Goal: Complete application form: Complete application form

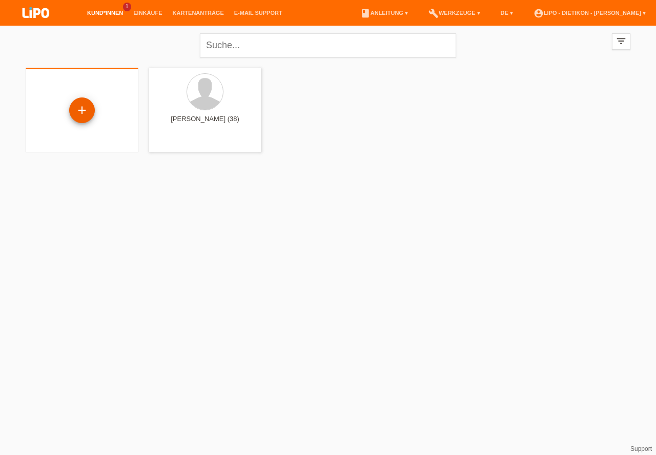
click at [87, 104] on div "+" at bounding box center [82, 109] width 25 height 17
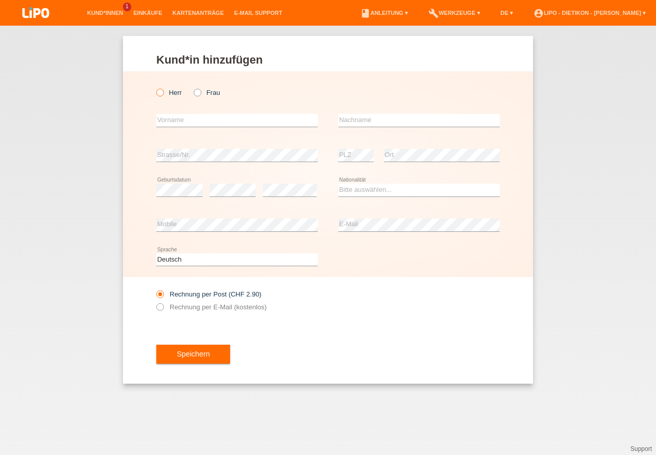
click at [155, 87] on icon at bounding box center [155, 87] width 0 height 0
click at [161, 90] on input "Herr" at bounding box center [159, 92] width 7 height 7
radio input "true"
click at [183, 124] on input "text" at bounding box center [236, 120] width 161 height 13
type input "[PERSON_NAME]"
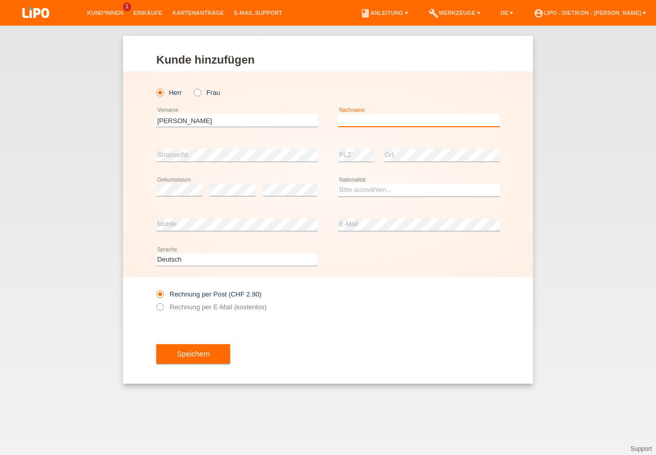
click at [412, 120] on input "text" at bounding box center [418, 120] width 161 height 13
type input "[PERSON_NAME]"
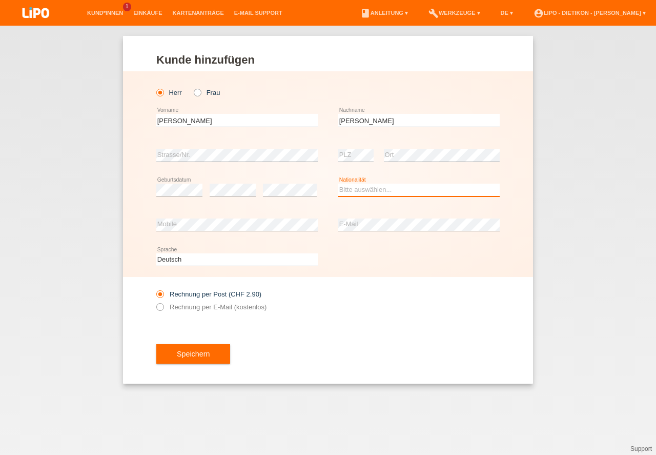
click at [406, 188] on select "Bitte auswählen... Schweiz Deutschland Liechtenstein Österreich ------------ Af…" at bounding box center [418, 189] width 161 height 12
select select "IT"
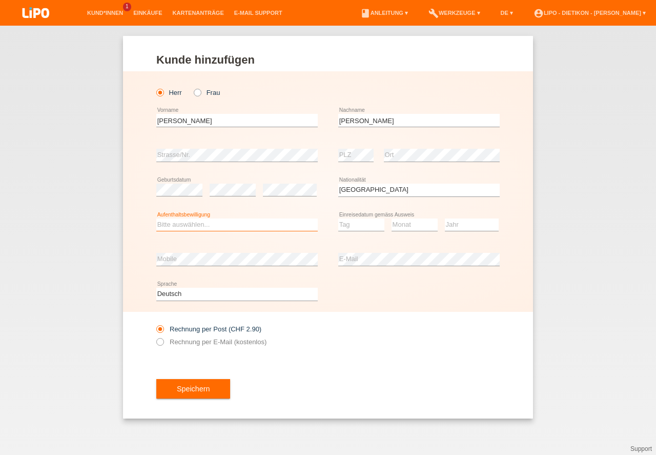
click at [227, 224] on select "Bitte auswählen... C B B - Flüchtlingsstatus Andere" at bounding box center [236, 224] width 161 height 12
drag, startPoint x: 229, startPoint y: 242, endPoint x: 396, endPoint y: 239, distance: 167.6
select select "C"
click at [0, 0] on option "C" at bounding box center [0, 0] width 0 height 0
click at [354, 223] on select "Tag 01 02 03 04 05 06 07 08 09 10 11" at bounding box center [361, 224] width 46 height 12
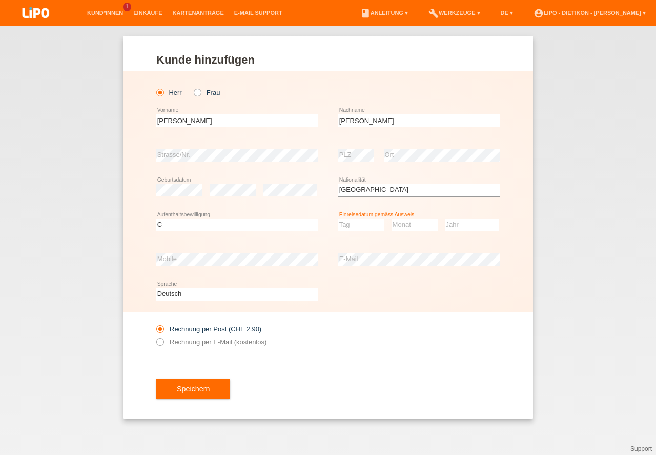
select select "01"
click at [0, 0] on option "01" at bounding box center [0, 0] width 0 height 0
click at [402, 225] on select "Monat 01 02 03 04 05 06 07 08 09 10 11" at bounding box center [415, 224] width 46 height 12
select select "04"
click at [0, 0] on option "04" at bounding box center [0, 0] width 0 height 0
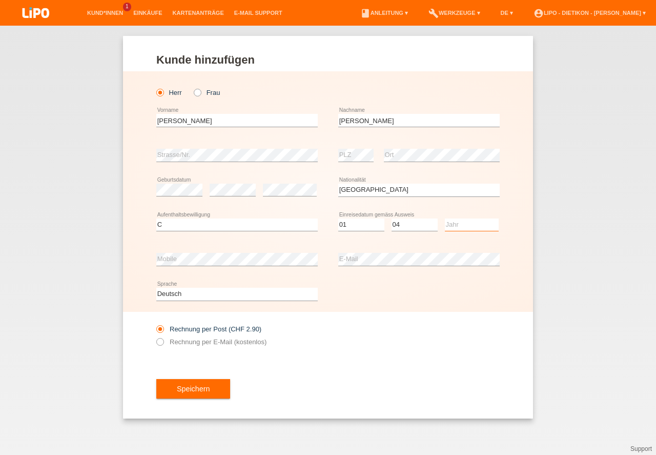
click at [458, 226] on select "Jahr 2025 2024 2023 2022 2021 2020 2019 2018 2017 2016 2015 2014 2013 2012 2011…" at bounding box center [472, 224] width 54 height 12
select select "2014"
click at [0, 0] on option "2014" at bounding box center [0, 0] width 0 height 0
click at [253, 340] on label "Rechnung per E-Mail (kostenlos)" at bounding box center [211, 342] width 110 height 8
click at [163, 340] on input "Rechnung per E-Mail (kostenlos)" at bounding box center [159, 344] width 7 height 13
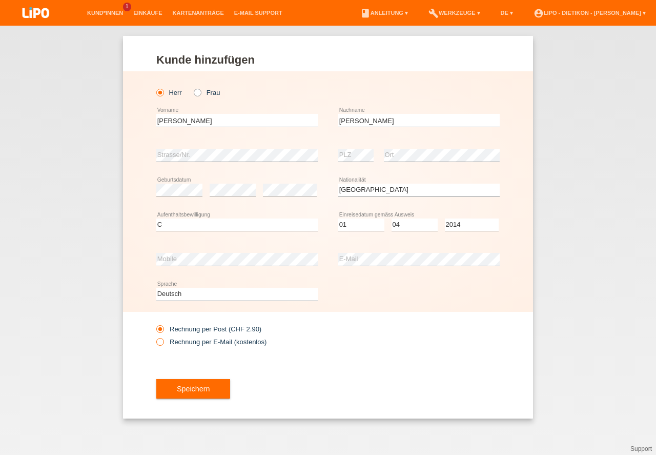
radio input "true"
click at [214, 383] on button "Speichern" at bounding box center [193, 388] width 74 height 19
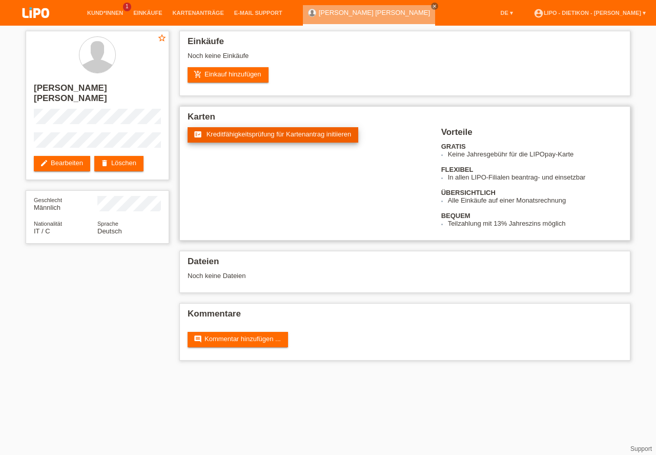
drag, startPoint x: 237, startPoint y: 135, endPoint x: 242, endPoint y: 127, distance: 9.2
click at [237, 134] on span "Kreditfähigkeitsprüfung für Kartenantrag initiieren" at bounding box center [279, 134] width 145 height 8
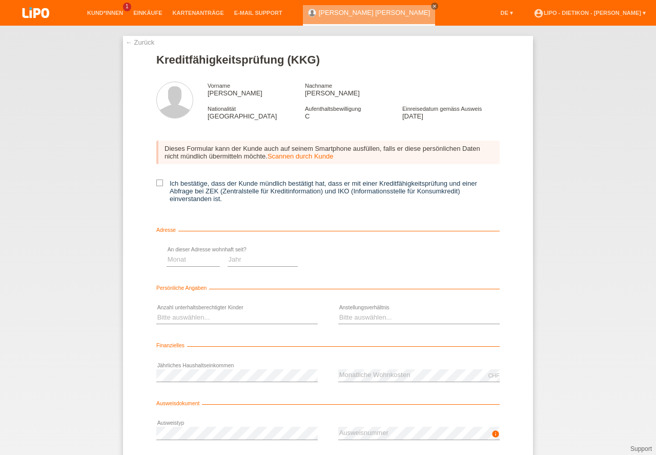
click at [178, 180] on label "Ich bestätige, dass der Kunde mündlich bestätigt hat, dass er mit einer Kreditf…" at bounding box center [327, 190] width 343 height 23
click at [163, 180] on input "Ich bestätige, dass der Kunde mündlich bestätigt hat, dass er mit einer Kreditf…" at bounding box center [159, 182] width 7 height 7
checkbox input "true"
click at [352, 258] on select "Monat 01 02 03 04 05 06 07 08 09 10" at bounding box center [364, 259] width 53 height 12
click at [433, 262] on select "Jahr 2025 2024 2023 2022 2021 2020 2019 2018 2017 2016 2015 2014 2013 2012 2011…" at bounding box center [434, 259] width 71 height 12
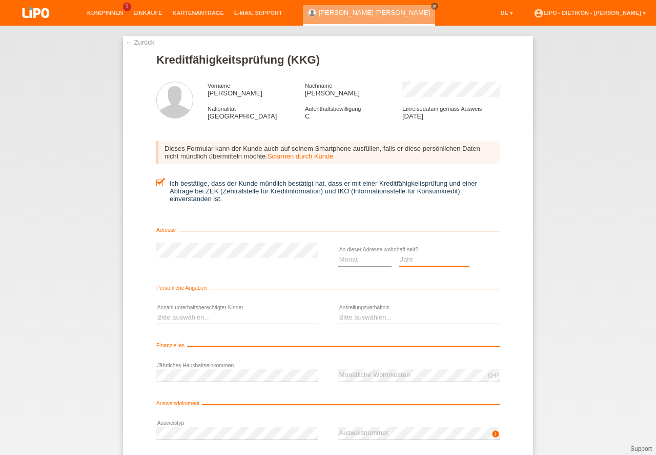
click at [433, 262] on select "Jahr 2025 2024 2023 2022 2021 2020 2019 2018 2017 2016 2015 2014 2013 2012 2011…" at bounding box center [434, 259] width 71 height 12
select select "2020"
click at [0, 0] on option "2020" at bounding box center [0, 0] width 0 height 0
click at [365, 260] on select "Monat 01 02 03 04 05 06 07 08 09 10" at bounding box center [364, 259] width 53 height 12
select select "03"
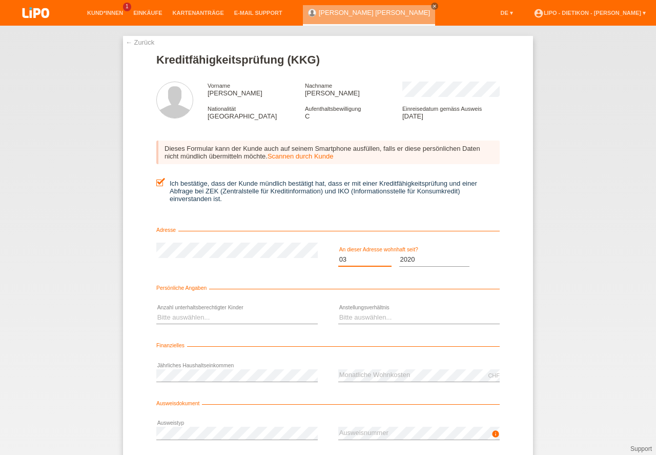
click at [0, 0] on option "03" at bounding box center [0, 0] width 0 height 0
click at [257, 319] on select "Bitte auswählen... 0 1 2 3 4 5 6 7 8 9" at bounding box center [236, 317] width 161 height 12
select select "0"
click at [0, 0] on option "0" at bounding box center [0, 0] width 0 height 0
click at [397, 321] on select "Bitte auswählen... Unbefristet Befristet Lehrling/Student Pensioniert Nicht arb…" at bounding box center [418, 317] width 161 height 12
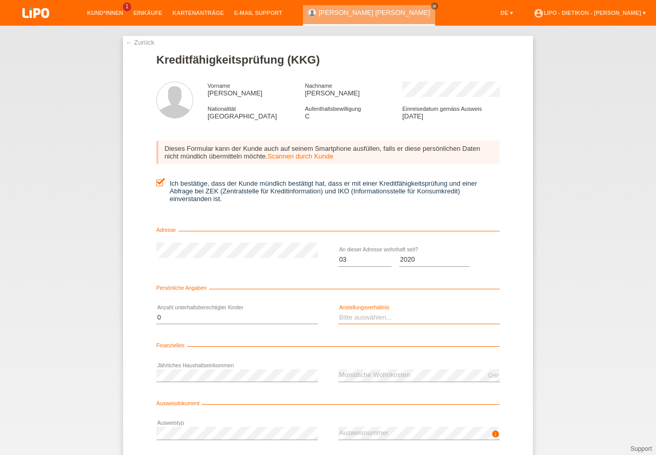
select select "UNLIMITED"
click at [0, 0] on option "Unbefristet" at bounding box center [0, 0] width 0 height 0
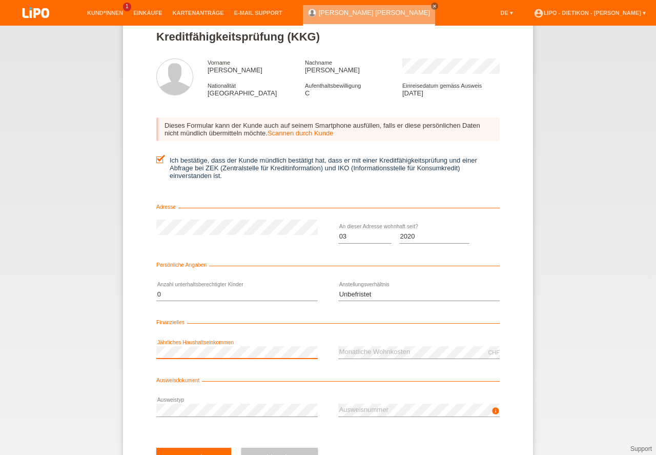
scroll to position [46, 0]
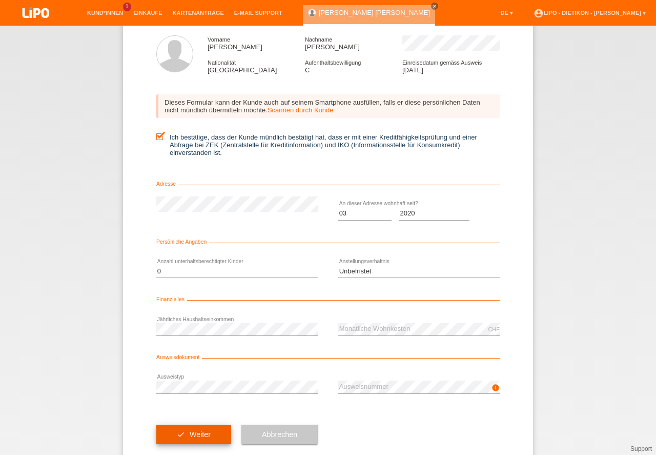
click at [196, 440] on button "check Weiter" at bounding box center [193, 433] width 75 height 19
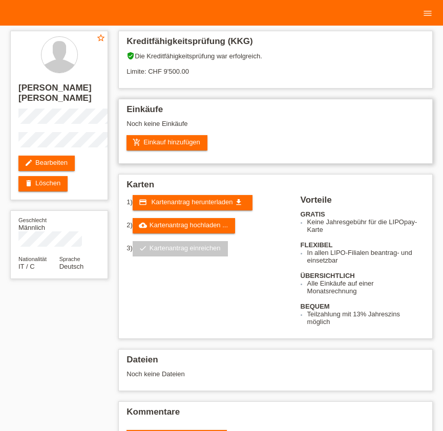
click at [173, 109] on h2 "Einkäufe" at bounding box center [276, 112] width 298 height 15
click at [158, 137] on link "add_shopping_cart Einkauf hinzufügen" at bounding box center [167, 142] width 81 height 15
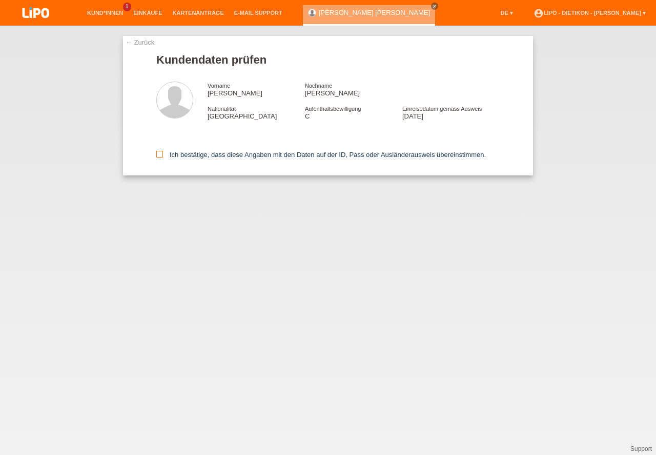
click at [214, 153] on label "Ich bestätige, dass diese Angaben mit den Daten auf der ID, Pass oder Ausländer…" at bounding box center [321, 155] width 330 height 8
click at [163, 153] on input "Ich bestätige, dass diese Angaben mit den Daten auf der ID, Pass oder Ausländer…" at bounding box center [159, 154] width 7 height 7
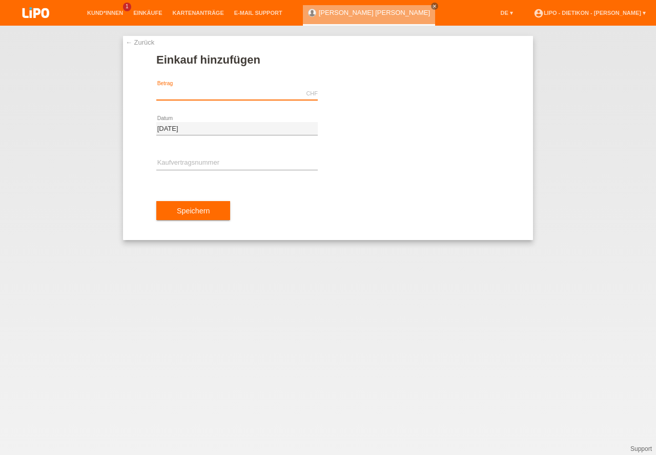
click at [243, 97] on input "text" at bounding box center [236, 93] width 161 height 13
type input "1468.95"
click at [182, 167] on input "text" at bounding box center [236, 163] width 161 height 13
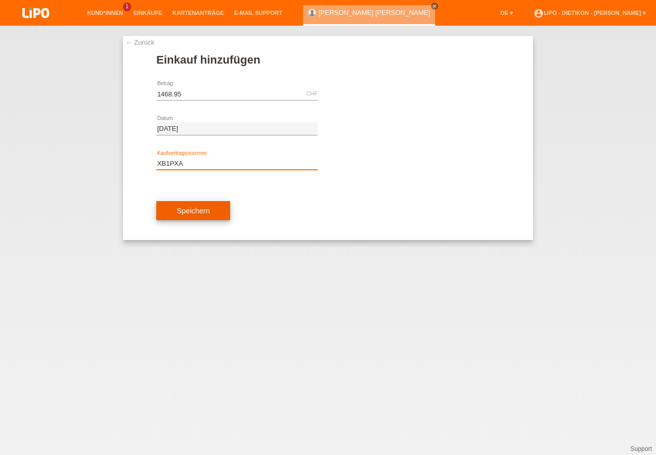
type input "XB1PXA"
click at [225, 211] on button "Speichern" at bounding box center [193, 210] width 74 height 19
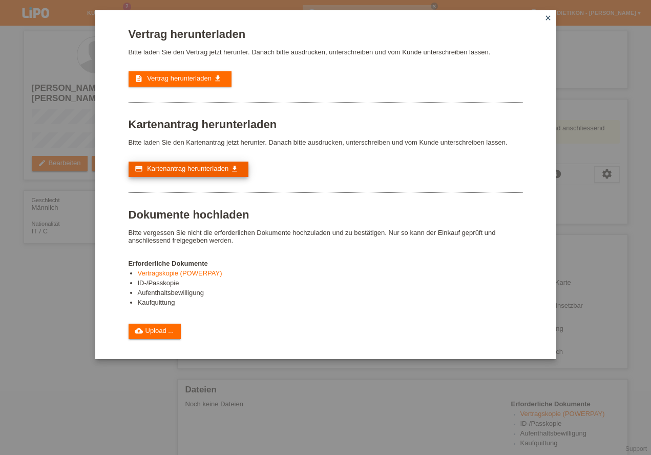
click at [214, 164] on link "credit_card Kartenantrag herunterladen get_app" at bounding box center [189, 168] width 120 height 15
click at [152, 330] on link "cloud_upload Upload ..." at bounding box center [155, 330] width 53 height 15
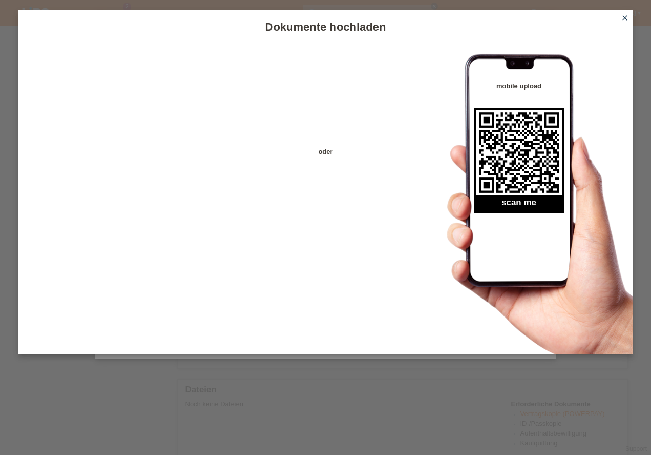
click at [624, 18] on icon "close" at bounding box center [625, 18] width 8 height 8
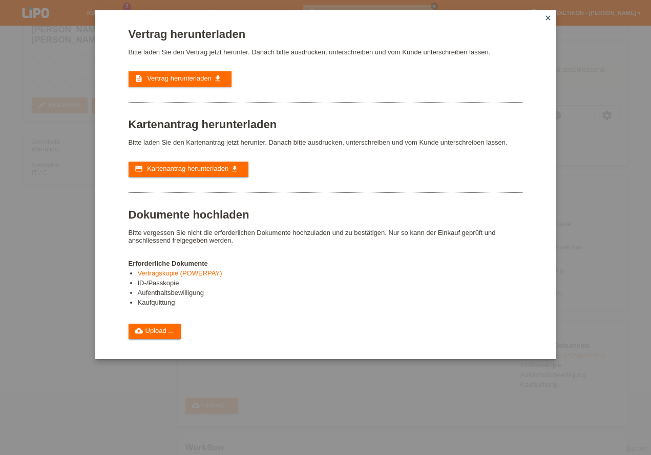
scroll to position [88, 0]
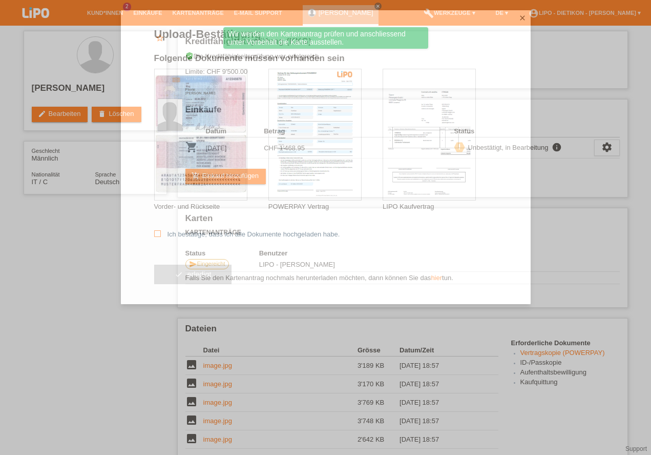
scroll to position [204, 0]
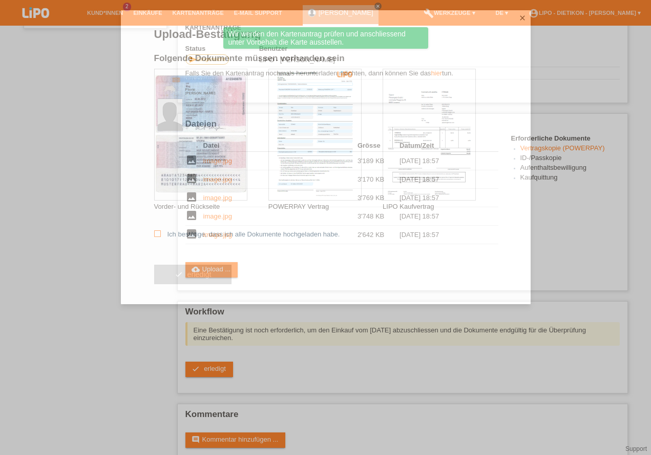
click at [184, 235] on label "Ich bestätige, dass ich alle Dokumente hochgeladen habe." at bounding box center [247, 234] width 186 height 8
click at [161, 235] on input "Ich bestätige, dass ich alle Dokumente hochgeladen habe." at bounding box center [157, 233] width 7 height 7
checkbox input "true"
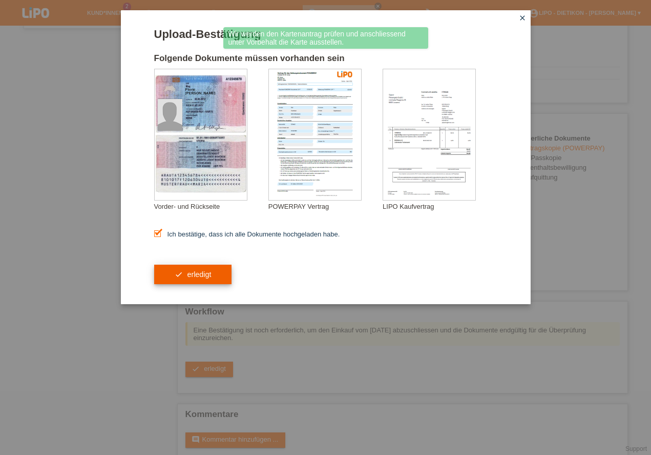
click at [197, 278] on button "check erledigt" at bounding box center [193, 273] width 78 height 19
